Goal: Information Seeking & Learning: Learn about a topic

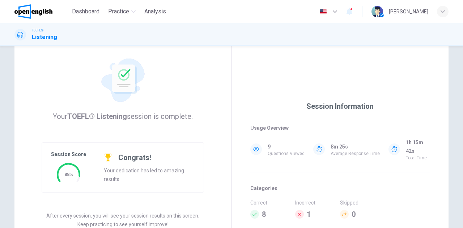
scroll to position [72, 0]
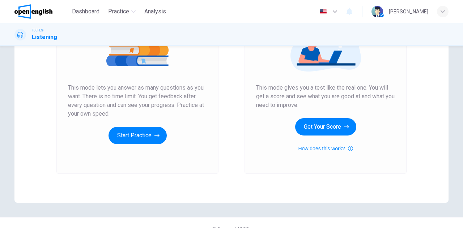
scroll to position [121, 0]
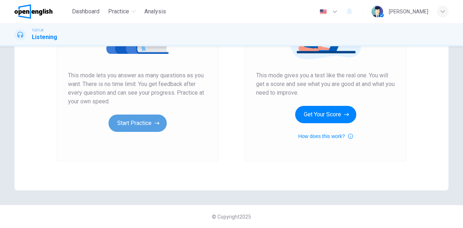
click at [147, 125] on button "Start Practice" at bounding box center [137, 123] width 58 height 17
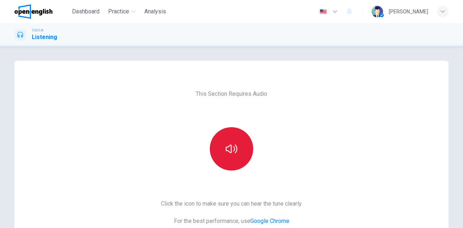
click at [225, 151] on icon "button" at bounding box center [231, 149] width 12 height 12
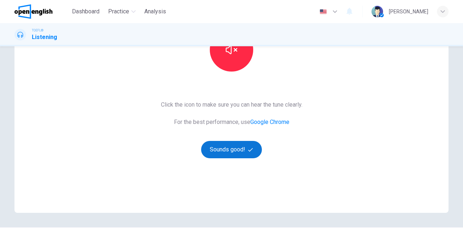
scroll to position [121, 0]
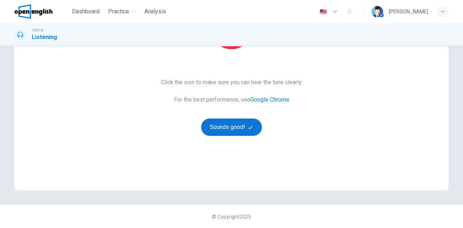
click at [232, 127] on button "Sounds good!" at bounding box center [231, 127] width 61 height 17
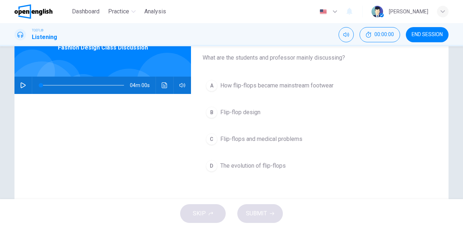
scroll to position [0, 0]
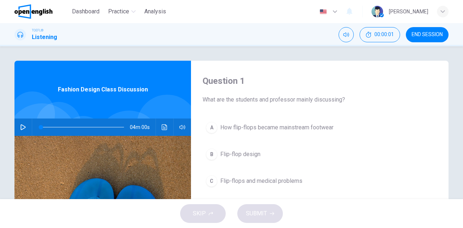
click at [22, 127] on icon "button" at bounding box center [23, 127] width 6 height 6
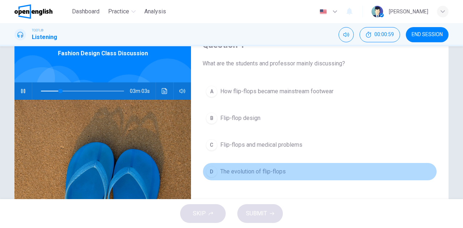
click at [247, 172] on span "The evolution of flip-flops" at bounding box center [252, 171] width 65 height 9
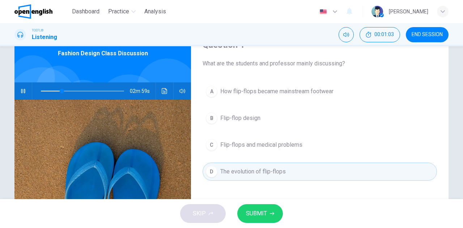
click at [258, 211] on span "SUBMIT" at bounding box center [256, 214] width 21 height 10
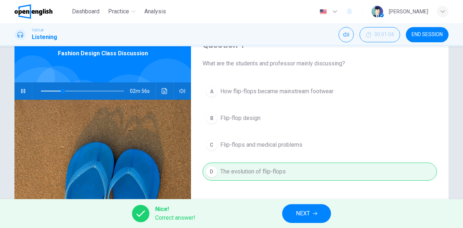
click at [301, 213] on span "NEXT" at bounding box center [303, 214] width 14 height 10
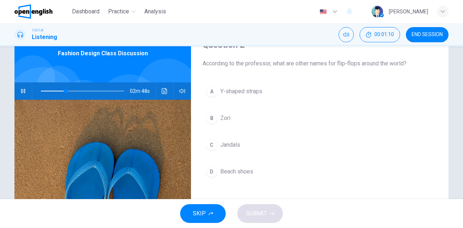
click at [209, 144] on div "C" at bounding box center [212, 145] width 12 height 12
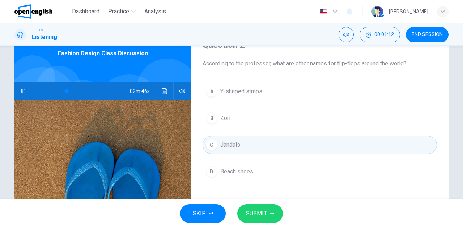
click at [264, 209] on span "SUBMIT" at bounding box center [256, 214] width 21 height 10
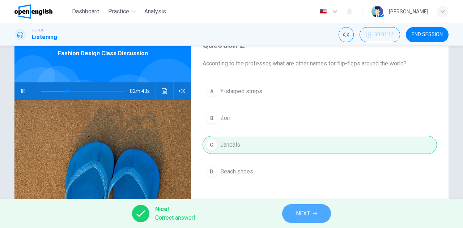
click at [302, 214] on span "NEXT" at bounding box center [303, 214] width 14 height 10
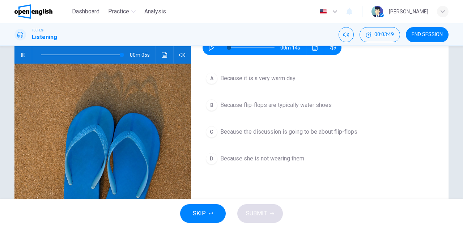
scroll to position [0, 0]
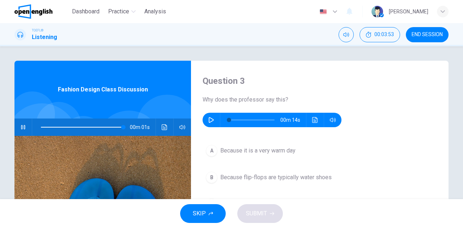
click at [208, 120] on icon "button" at bounding box center [211, 120] width 6 height 6
type input "*"
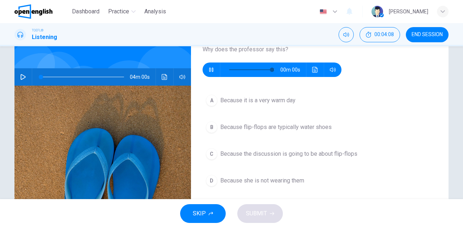
scroll to position [72, 0]
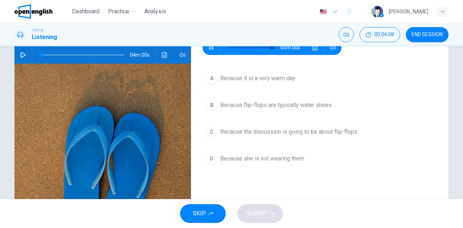
type input "*"
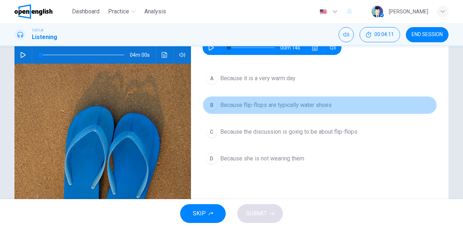
click at [238, 105] on span "Because flip-flops are typically water shoes" at bounding box center [275, 105] width 111 height 9
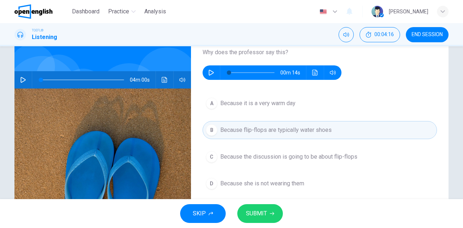
scroll to position [36, 0]
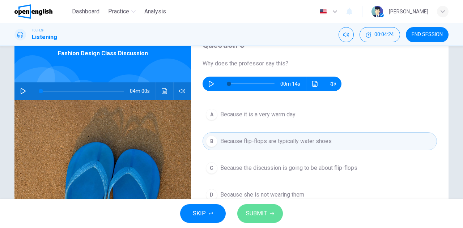
click at [259, 211] on span "SUBMIT" at bounding box center [256, 214] width 21 height 10
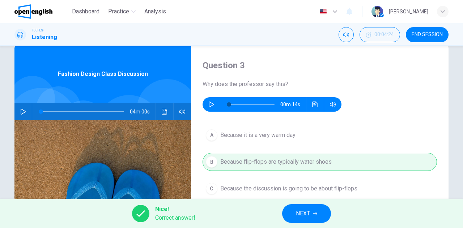
scroll to position [0, 0]
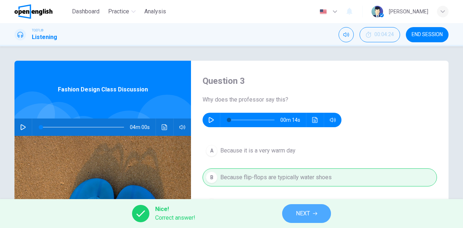
click at [295, 207] on button "NEXT" at bounding box center [306, 213] width 49 height 19
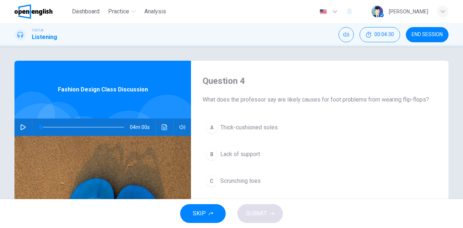
click at [23, 125] on icon "button" at bounding box center [23, 127] width 6 height 6
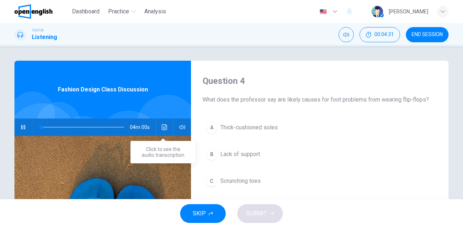
click at [162, 124] on icon "Click to see the audio transcription" at bounding box center [164, 127] width 5 height 6
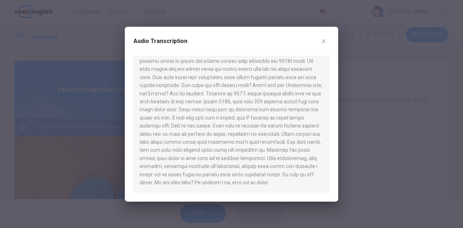
scroll to position [190, 0]
click at [326, 39] on icon "button" at bounding box center [324, 41] width 6 height 6
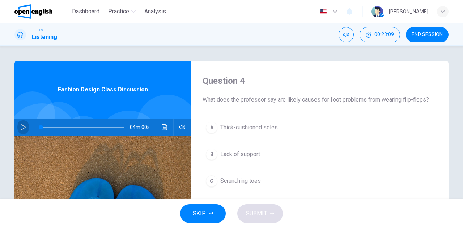
click at [22, 123] on button "button" at bounding box center [23, 127] width 12 height 17
type input "*"
